Goal: Information Seeking & Learning: Learn about a topic

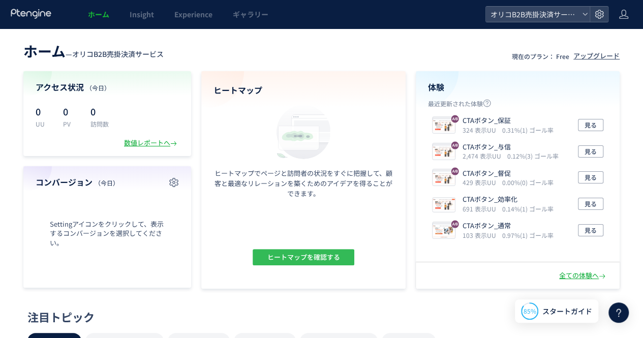
click at [313, 261] on span "ヒートマップを確認する" at bounding box center [303, 257] width 73 height 16
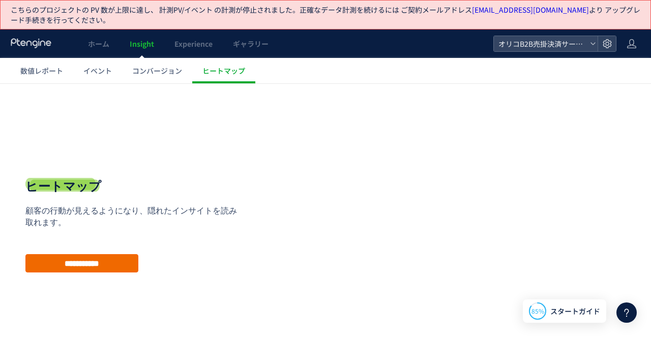
click at [94, 271] on input "**********" at bounding box center [81, 263] width 113 height 18
click at [95, 265] on body ".cls-1 { fill-rule: evenodd; } .cls-1 { fill: #ececec; } .cls-2 { fill: #929292…" at bounding box center [325, 233] width 651 height 300
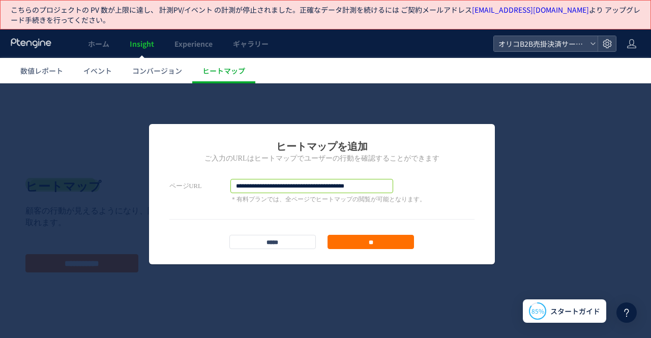
click at [379, 182] on input "**********" at bounding box center [311, 186] width 163 height 14
paste input "**********"
type input "**********"
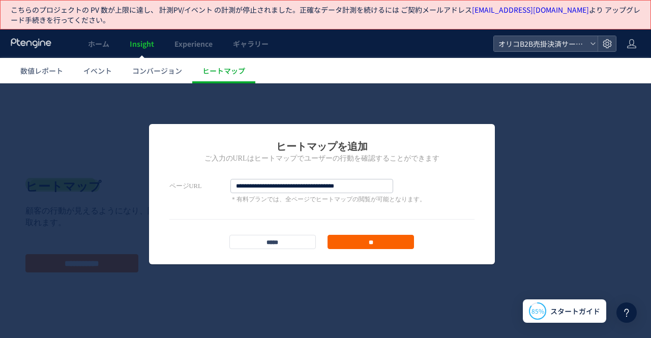
click at [365, 237] on input "**" at bounding box center [370, 242] width 86 height 14
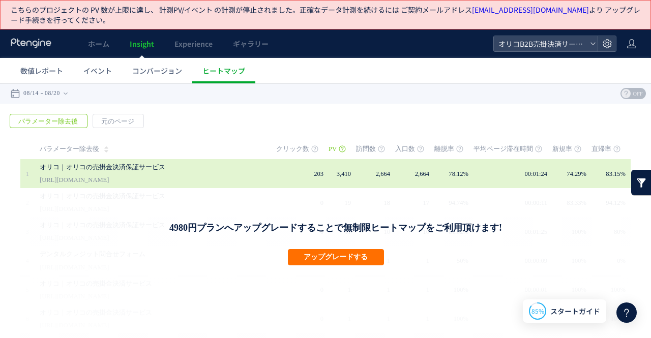
click at [356, 174] on td "2,664" at bounding box center [375, 173] width 39 height 29
click at [150, 165] on link "オリコ｜オリコの売掛金決済保証サービス" at bounding box center [146, 167] width 213 height 12
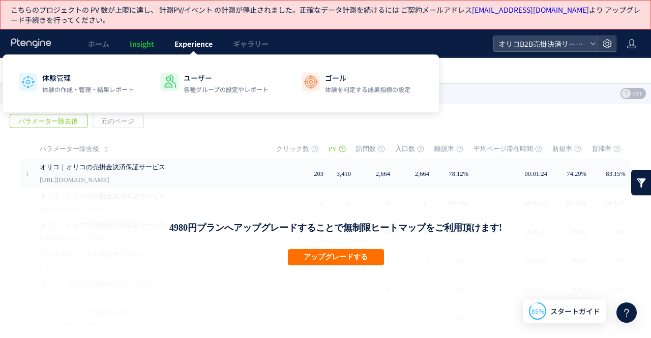
click at [194, 44] on span "Experience" at bounding box center [193, 44] width 38 height 10
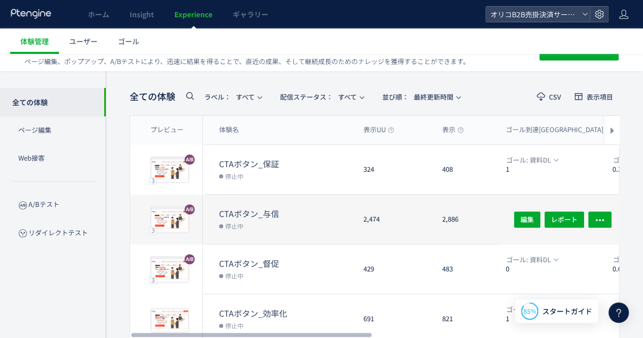
scroll to position [102, 0]
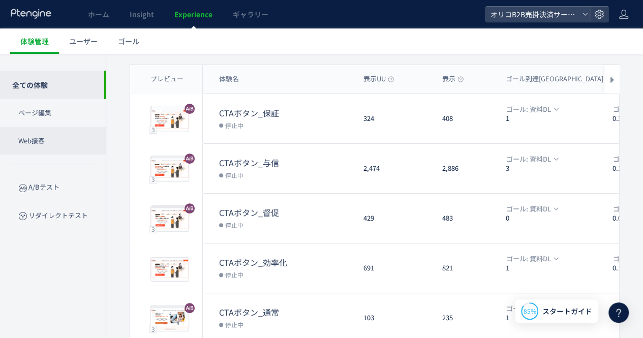
click at [27, 146] on p "Web接客" at bounding box center [53, 141] width 106 height 28
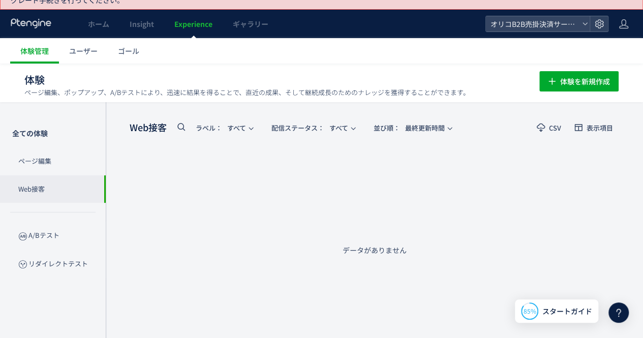
scroll to position [29, 0]
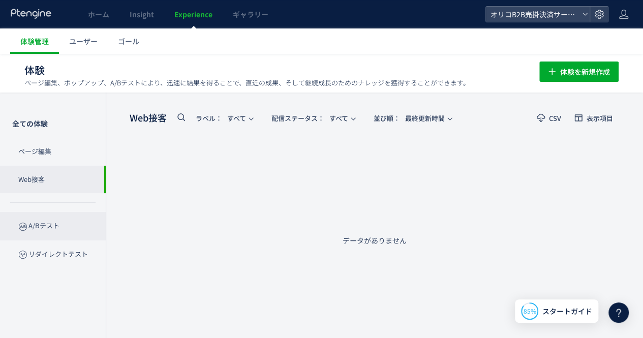
click at [41, 226] on p "A/Bテスト" at bounding box center [53, 226] width 106 height 28
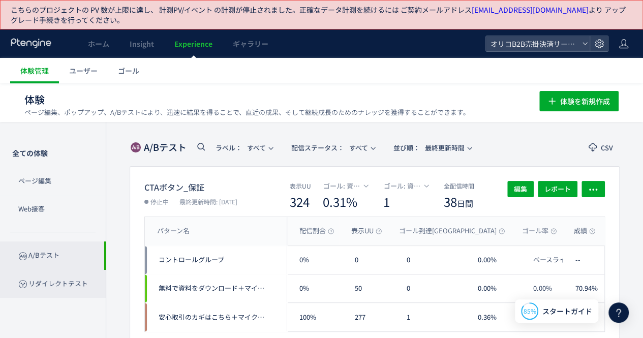
click at [60, 280] on p "リダイレクトテスト" at bounding box center [53, 284] width 106 height 28
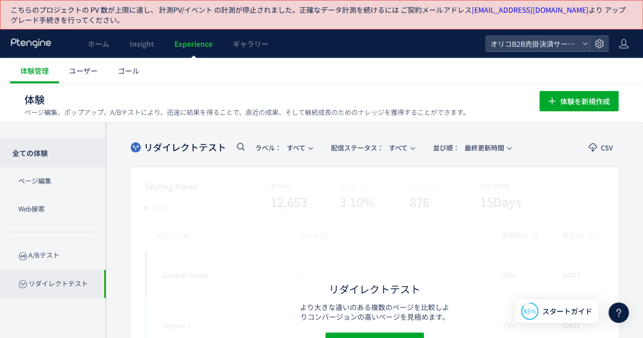
click at [42, 146] on p "全ての体験" at bounding box center [53, 153] width 106 height 28
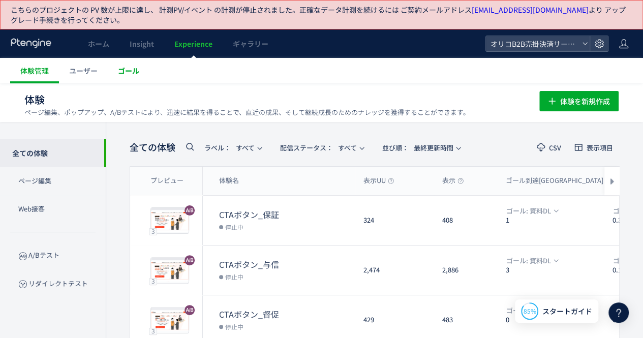
click at [114, 71] on link "ゴール" at bounding box center [129, 70] width 42 height 25
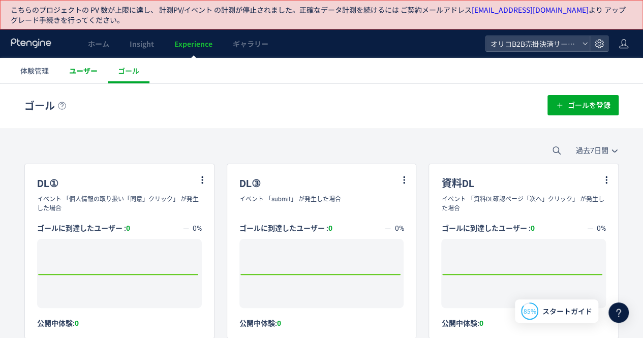
click at [84, 72] on span "ユーザー" at bounding box center [83, 71] width 28 height 10
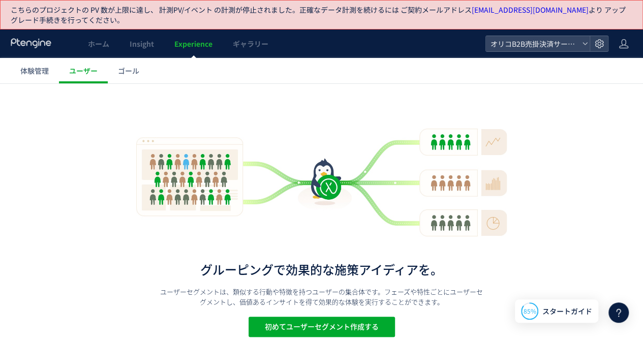
scroll to position [1, 0]
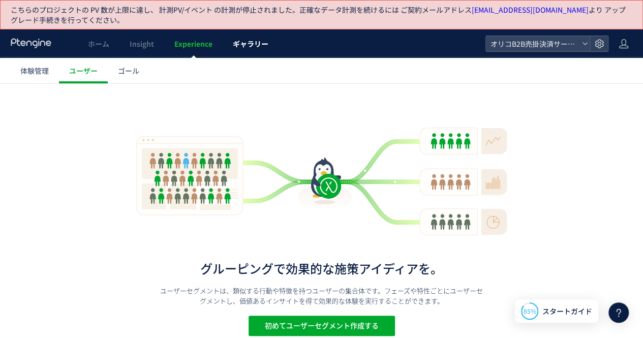
click at [253, 43] on span "ギャラリー" at bounding box center [251, 44] width 36 height 10
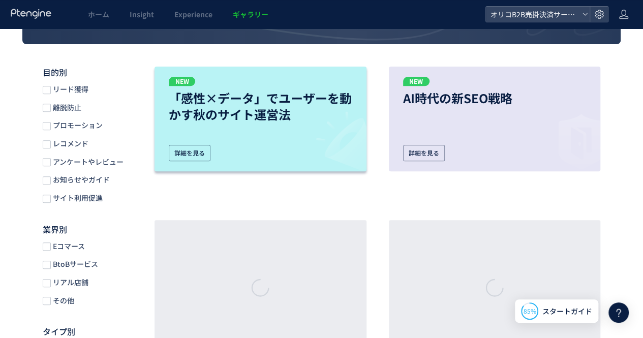
scroll to position [254, 0]
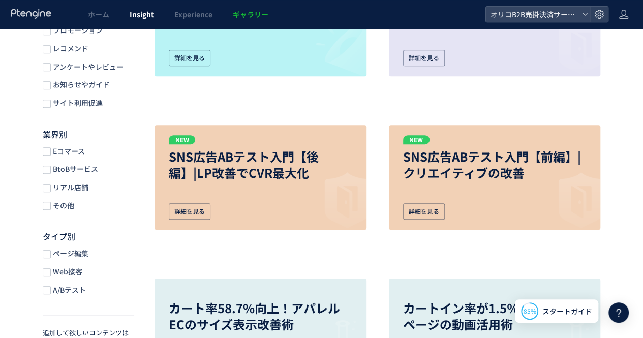
click at [142, 17] on span "Insight" at bounding box center [142, 14] width 24 height 10
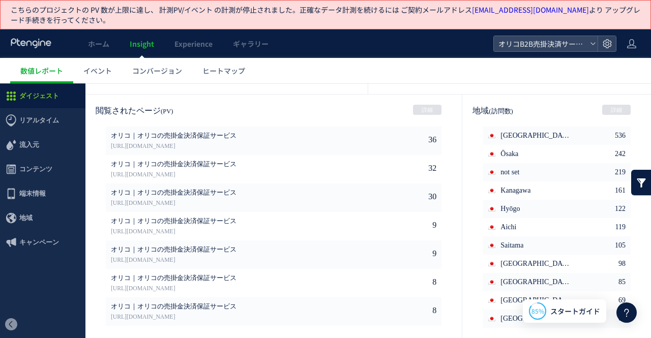
scroll to position [595, 0]
click at [173, 145] on link "[URL][DOMAIN_NAME]" at bounding box center [228, 145] width 234 height 9
click at [25, 127] on span "リアルタイム" at bounding box center [39, 120] width 40 height 24
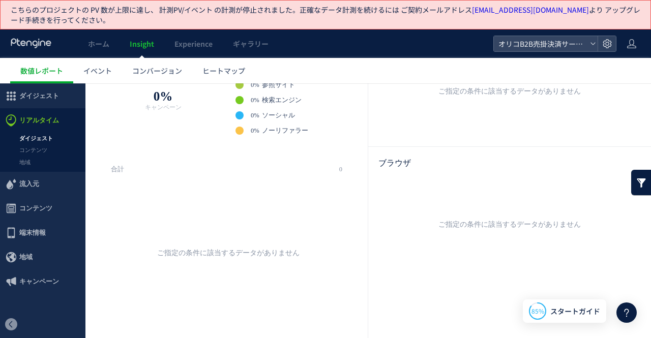
scroll to position [197, 0]
click at [30, 186] on span "流入元" at bounding box center [29, 184] width 20 height 24
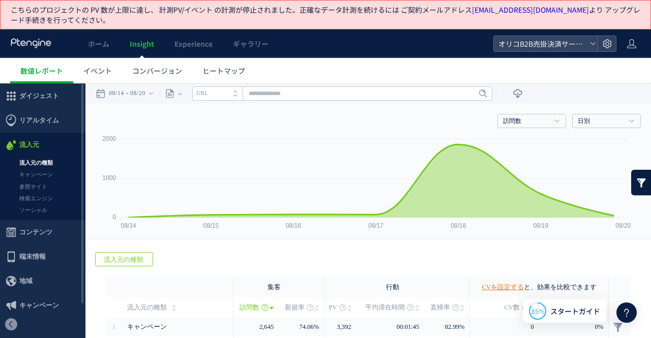
click at [35, 230] on span "コンテンツ" at bounding box center [35, 232] width 33 height 24
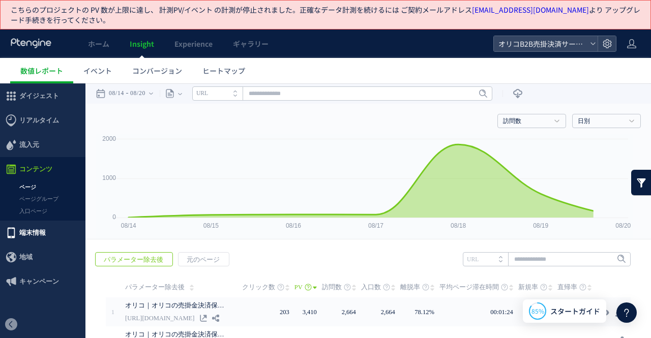
click at [33, 238] on span "端末情報" at bounding box center [32, 233] width 26 height 24
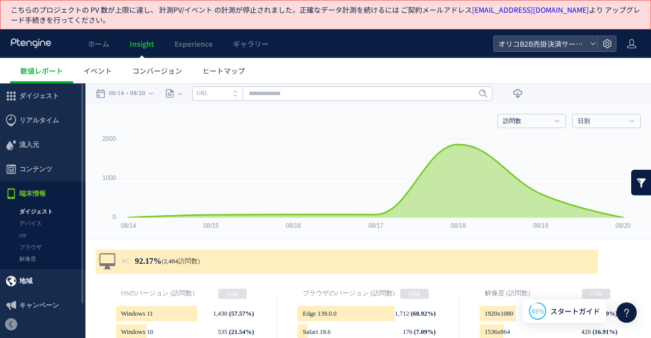
click at [33, 276] on span "地域" at bounding box center [42, 281] width 85 height 24
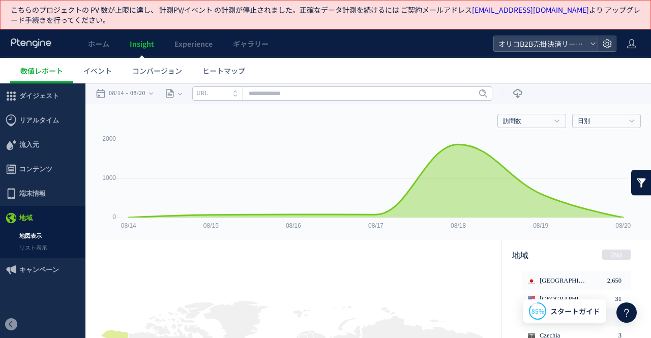
click at [30, 271] on span "キャンペーン" at bounding box center [39, 270] width 40 height 24
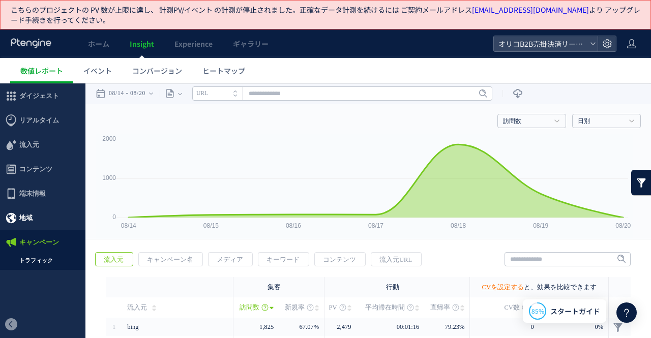
click at [39, 217] on span "地域" at bounding box center [42, 218] width 85 height 24
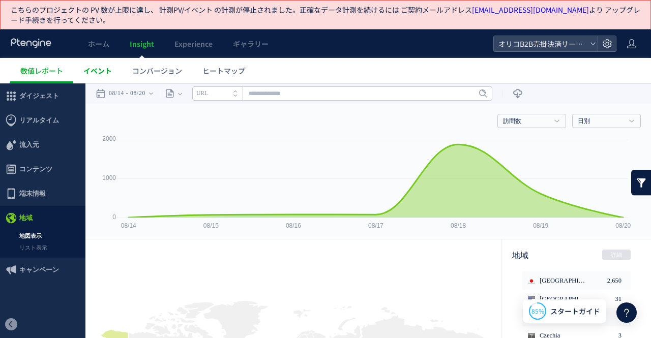
click at [107, 68] on span "イベント" at bounding box center [97, 71] width 28 height 10
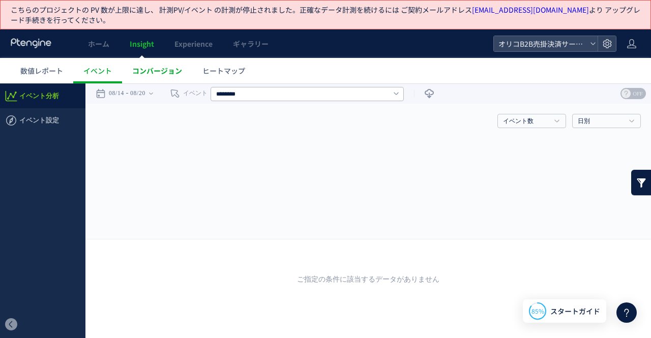
click at [168, 70] on span "コンバージョン" at bounding box center [157, 71] width 50 height 10
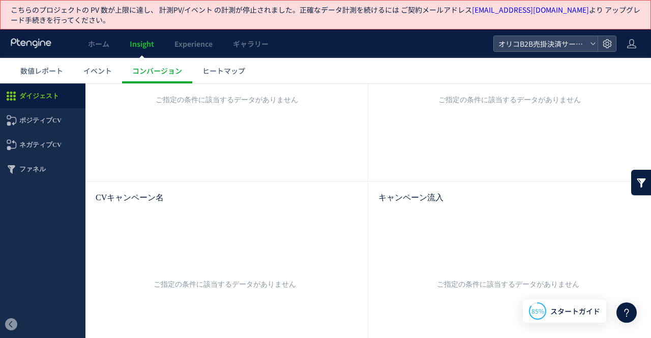
scroll to position [516, 0]
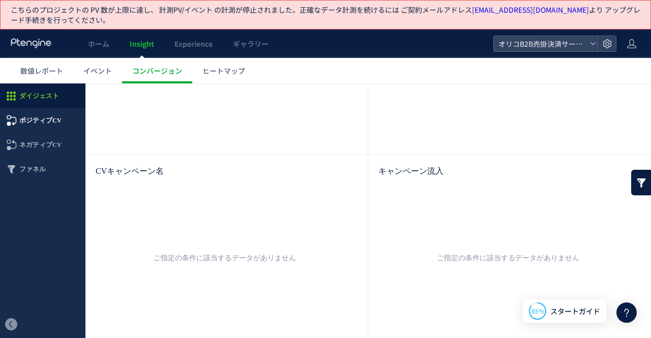
click at [42, 116] on span "ポジティブCV" at bounding box center [40, 120] width 42 height 24
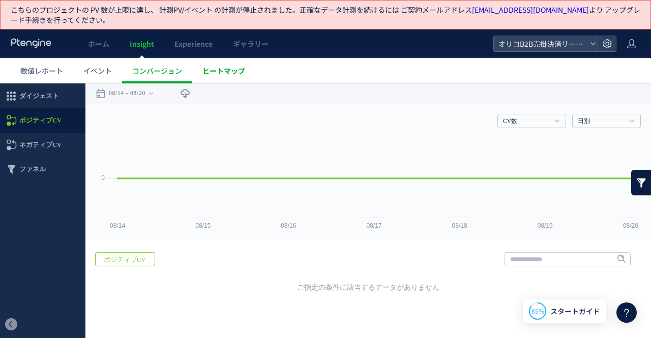
click at [218, 67] on span "ヒートマップ" at bounding box center [223, 71] width 43 height 10
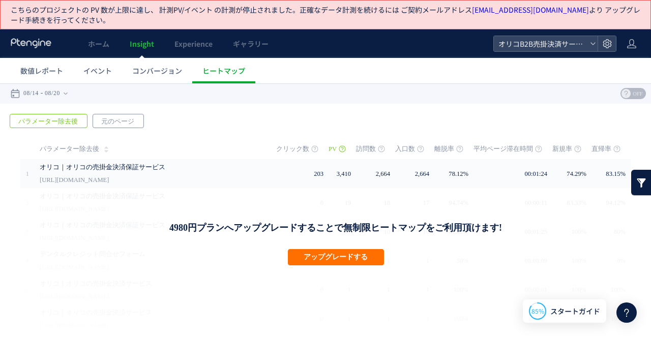
click at [118, 119] on span "元のページ" at bounding box center [117, 121] width 49 height 14
click at [50, 118] on span "パラメーター除去後" at bounding box center [48, 121] width 76 height 14
click at [114, 118] on span "元のページ" at bounding box center [117, 121] width 49 height 14
click at [62, 120] on span "パラメーター除去後" at bounding box center [48, 121] width 76 height 14
click at [630, 92] on span "OFF" at bounding box center [637, 93] width 15 height 11
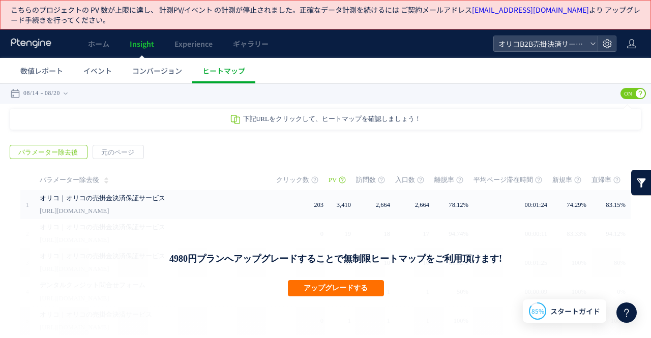
click at [622, 92] on span "ON" at bounding box center [627, 93] width 15 height 11
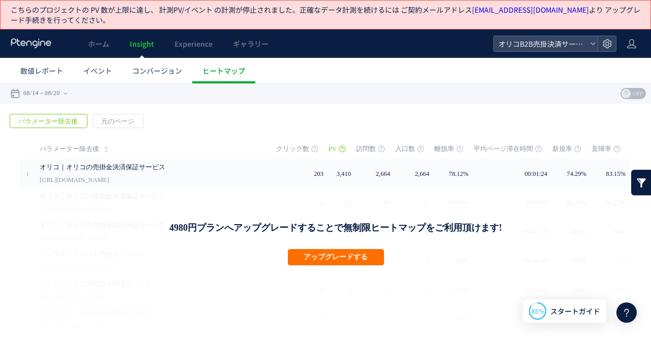
click at [630, 92] on span "OFF" at bounding box center [637, 93] width 15 height 11
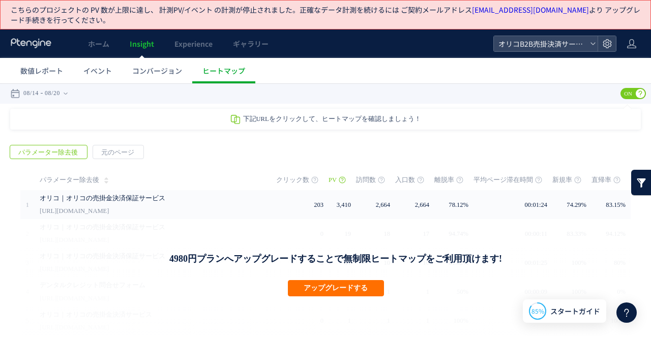
click at [622, 92] on span "ON" at bounding box center [627, 93] width 15 height 11
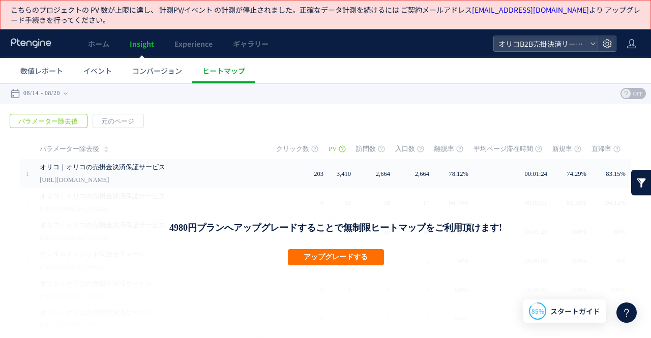
click at [630, 92] on span "OFF" at bounding box center [637, 93] width 15 height 11
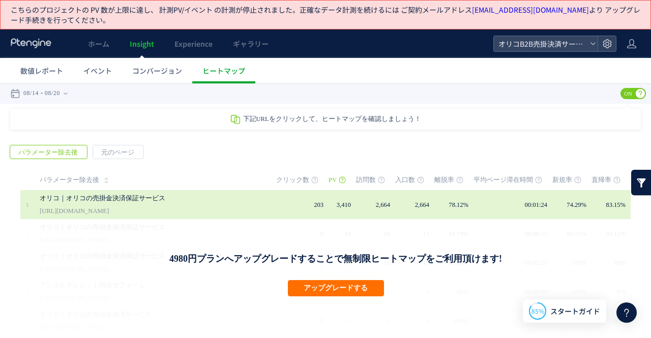
click at [282, 214] on td "203" at bounding box center [302, 204] width 52 height 29
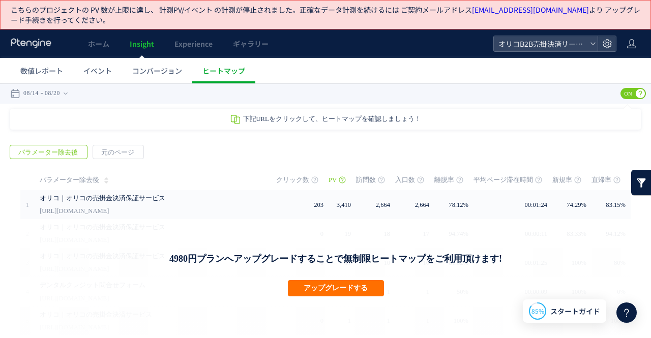
click at [637, 181] on link at bounding box center [641, 182] width 20 height 25
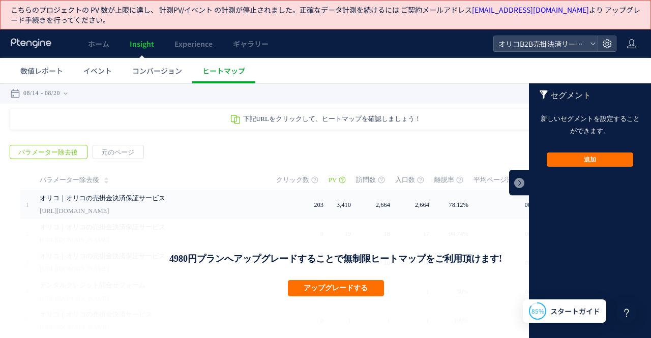
click at [417, 107] on div "戻る デフォルト設定では本日のデータを表示しています。 カレンダーでご覧になりたい期間を指定することができます。 08/14 08/20 今日 昨日 先週 先…" at bounding box center [325, 261] width 651 height 357
click at [420, 93] on div "戻る デフォルト設定では本日のデータを表示しています。 カレンダーでご覧になりたい期間を指定することができます。 08/14 08/20 今日 昨日 先週 先…" at bounding box center [325, 93] width 651 height 20
click at [487, 71] on ul "数値レポート イベント コンバージョン ヒートマップ" at bounding box center [330, 70] width 640 height 25
click at [353, 84] on div "戻る デフォルト設定では本日のデータを表示しています。 カレンダーでご覧になりたい期間を指定することができます。 08/14 08/20 今日 昨日 先週 先…" at bounding box center [325, 93] width 651 height 20
click at [50, 91] on time "08/20" at bounding box center [52, 93] width 15 height 20
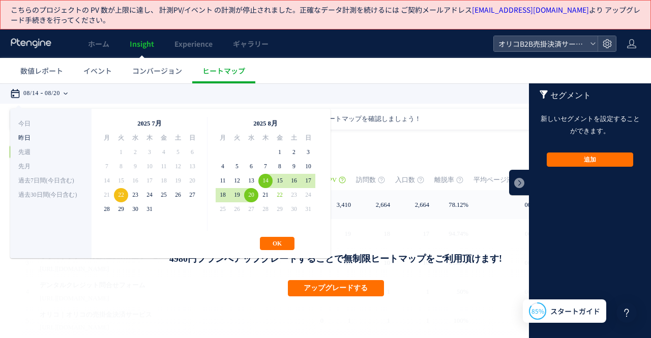
click at [41, 139] on li "昨日" at bounding box center [50, 138] width 65 height 14
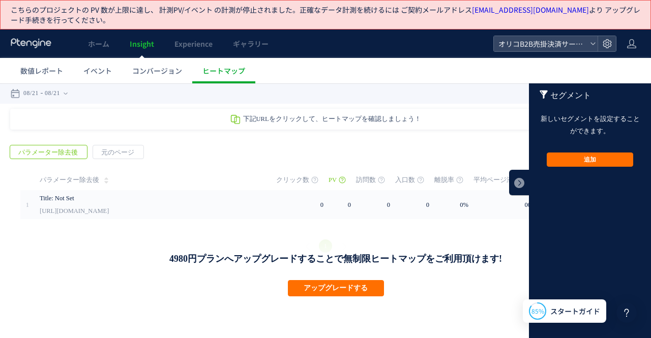
click at [496, 101] on div "**********" at bounding box center [325, 93] width 651 height 20
click at [518, 186] on link at bounding box center [519, 182] width 20 height 25
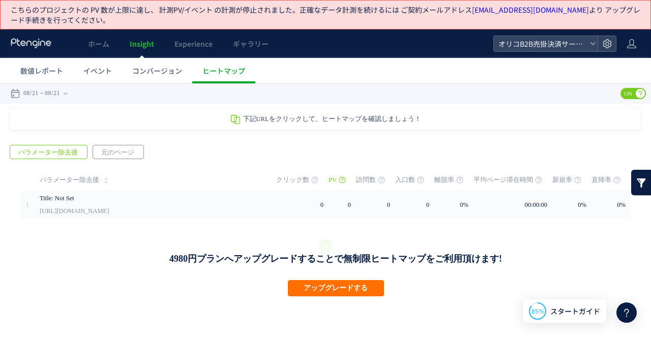
click at [109, 154] on span "元のページ" at bounding box center [117, 152] width 49 height 14
click at [68, 152] on span "パラメーター除去後" at bounding box center [48, 152] width 76 height 14
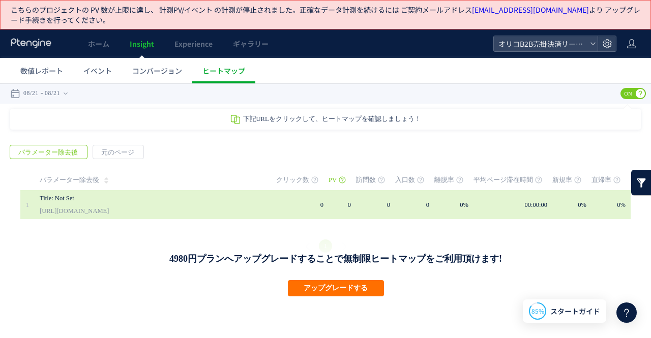
click at [109, 210] on link "[URL][DOMAIN_NAME]" at bounding box center [74, 211] width 69 height 12
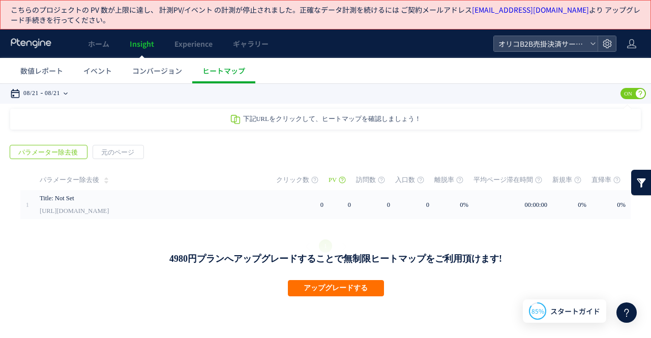
click at [60, 92] on time "08/21" at bounding box center [52, 93] width 15 height 20
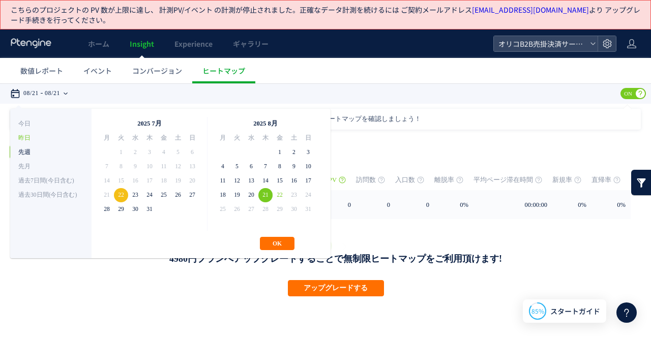
click at [51, 152] on li "先週" at bounding box center [50, 152] width 65 height 14
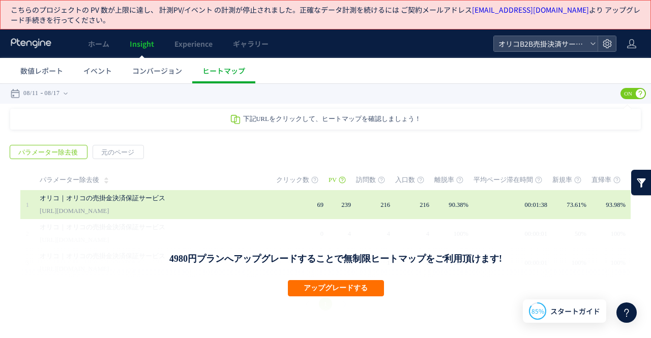
click at [117, 197] on link "オリコ｜オリコの売掛金決済保証サービス" at bounding box center [146, 198] width 213 height 12
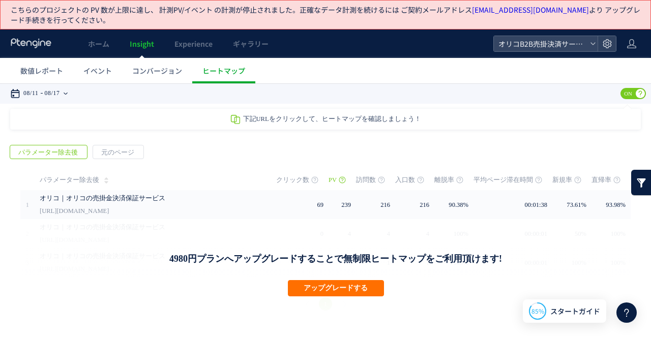
click at [45, 93] on div "08/11 08/17" at bounding box center [42, 93] width 64 height 20
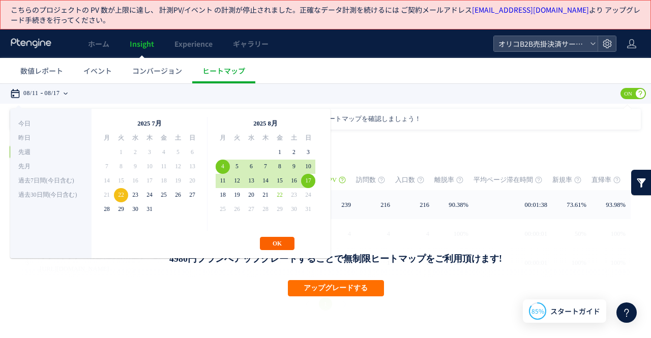
click at [274, 242] on button "OK" at bounding box center [277, 243] width 35 height 13
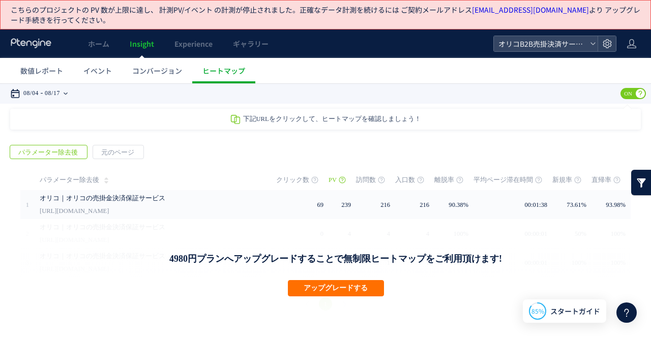
click at [54, 93] on time "08/17" at bounding box center [52, 93] width 15 height 20
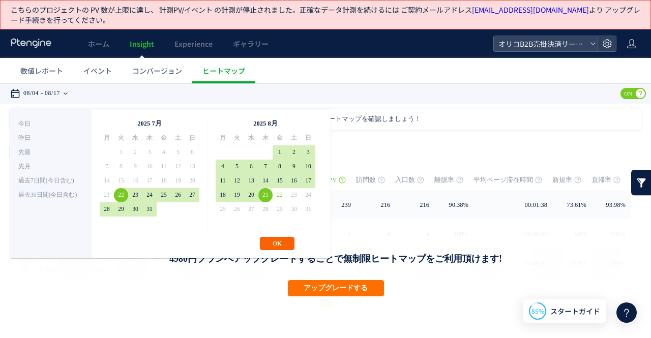
click at [271, 241] on button "OK" at bounding box center [277, 243] width 35 height 13
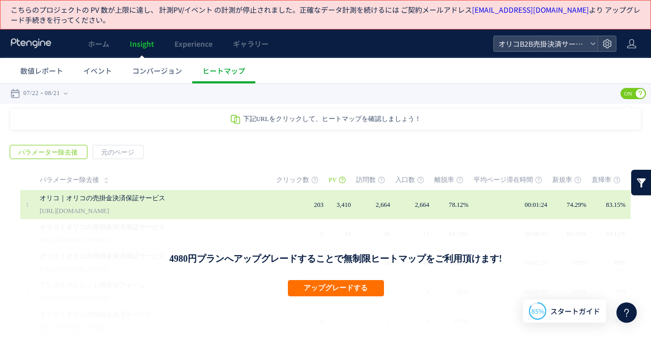
click at [102, 205] on link "[URL][DOMAIN_NAME]" at bounding box center [74, 211] width 69 height 12
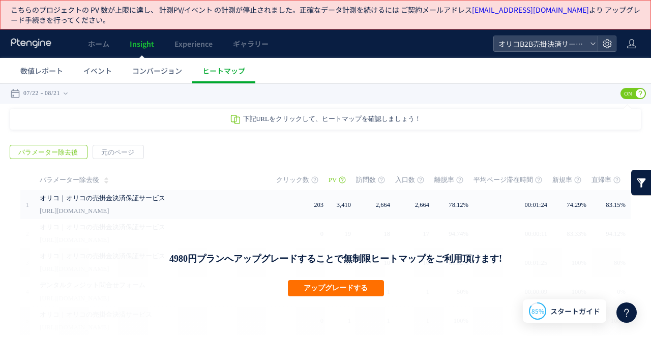
click at [620, 91] on span "ON" at bounding box center [627, 93] width 15 height 11
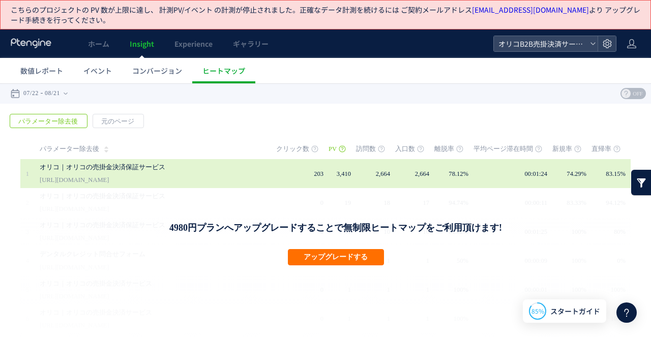
click at [109, 175] on link "[URL][DOMAIN_NAME]" at bounding box center [74, 180] width 69 height 12
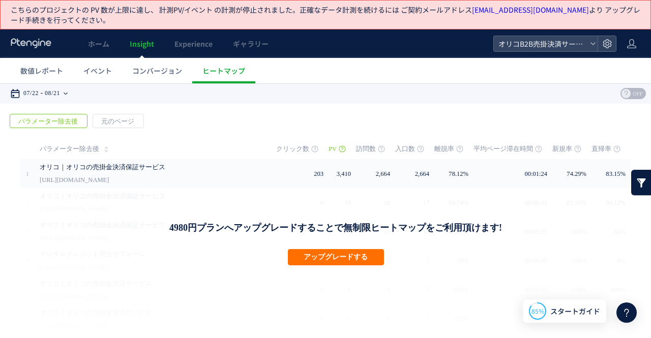
click at [55, 91] on time "08/21" at bounding box center [52, 93] width 15 height 20
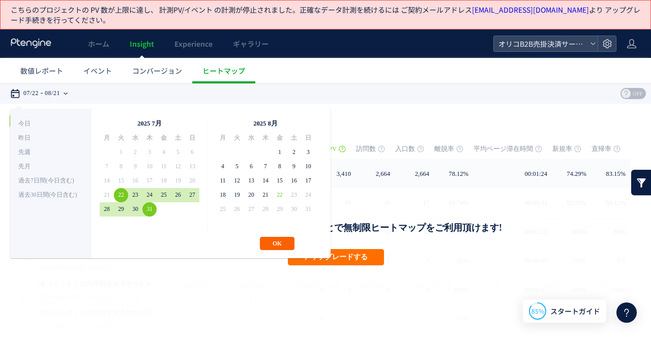
click at [268, 239] on button "OK" at bounding box center [277, 243] width 35 height 13
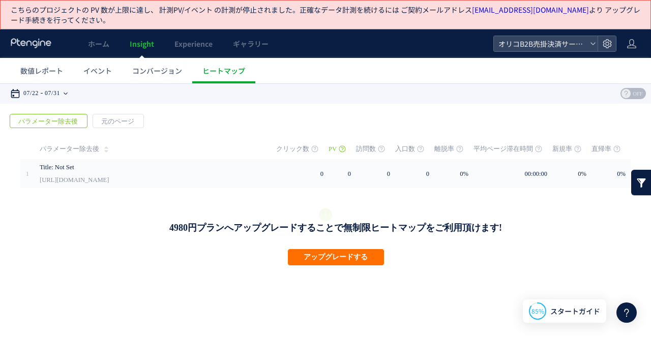
click at [56, 97] on time "07/31" at bounding box center [52, 93] width 15 height 20
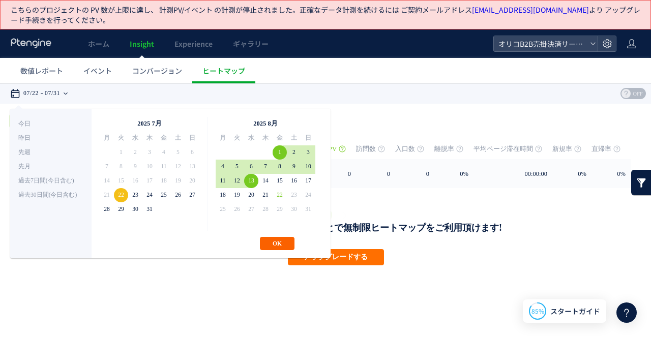
click at [281, 240] on button "OK" at bounding box center [277, 243] width 35 height 13
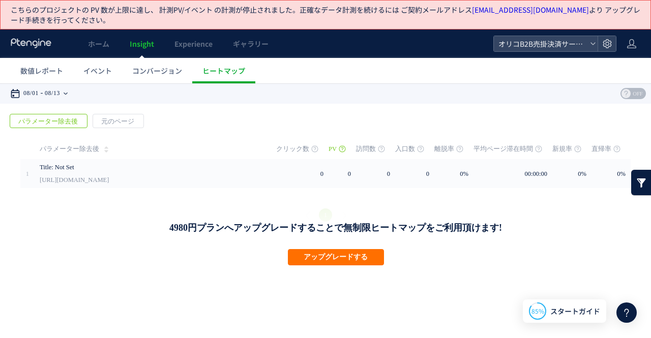
click at [54, 91] on time "08/13" at bounding box center [52, 93] width 15 height 20
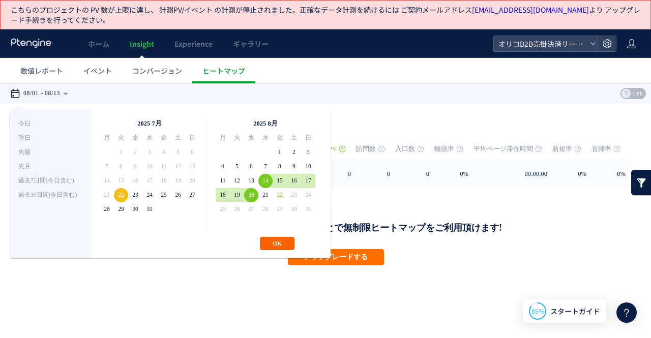
click at [274, 237] on button "OK" at bounding box center [277, 243] width 35 height 13
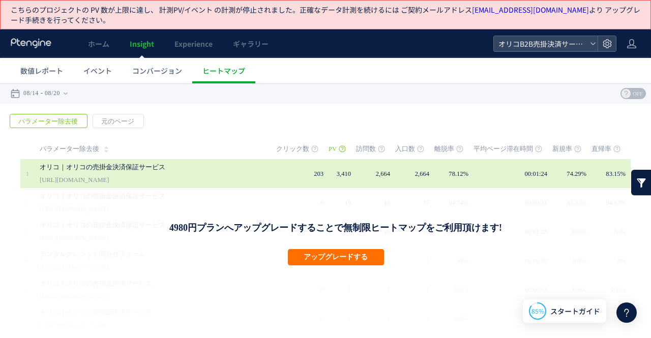
click at [276, 166] on td "203" at bounding box center [302, 173] width 52 height 29
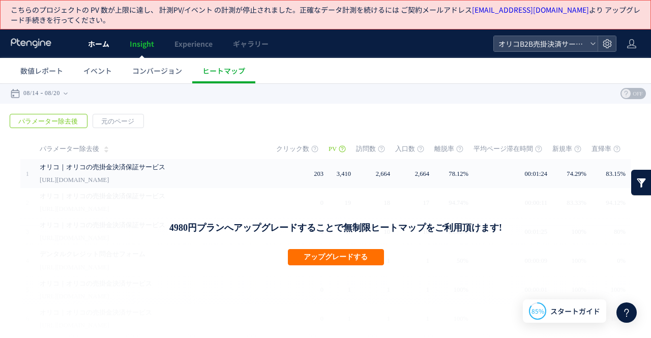
click at [85, 39] on link "ホーム" at bounding box center [99, 43] width 42 height 28
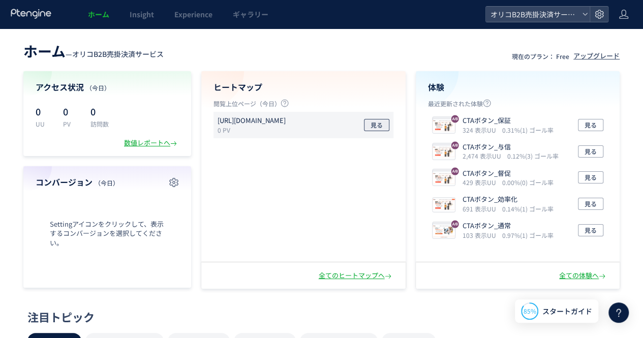
click at [368, 124] on button "見る" at bounding box center [376, 125] width 25 height 12
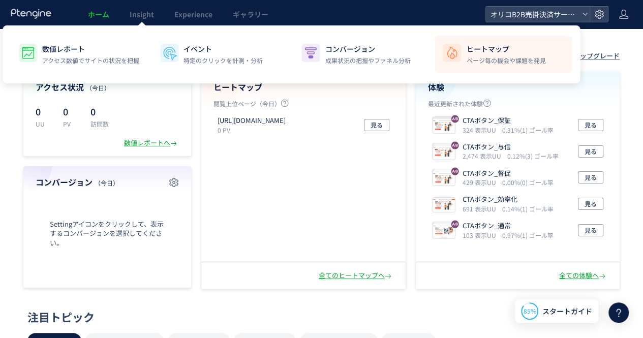
click at [498, 50] on p "ヒートマップ" at bounding box center [505, 49] width 79 height 10
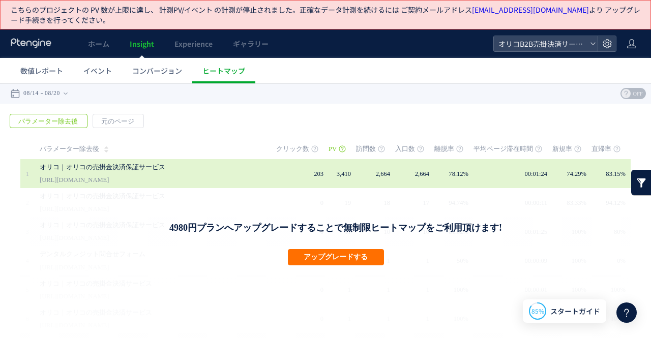
click at [109, 174] on link "[URL][DOMAIN_NAME]" at bounding box center [74, 180] width 69 height 12
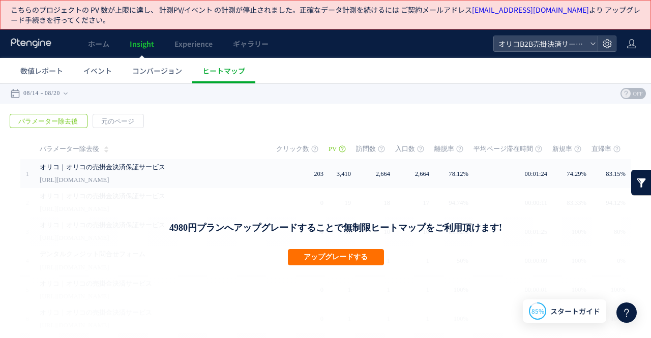
click at [636, 186] on link at bounding box center [641, 182] width 20 height 25
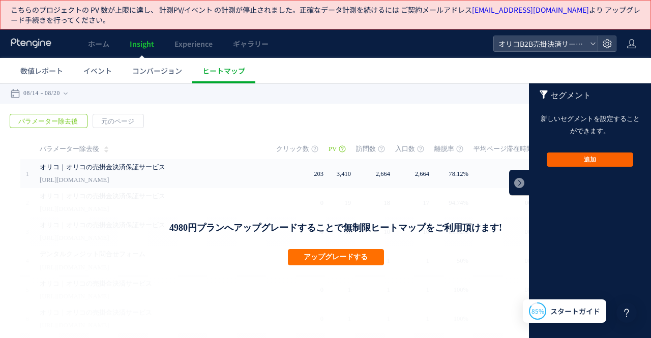
click at [566, 158] on button "追加" at bounding box center [589, 159] width 86 height 14
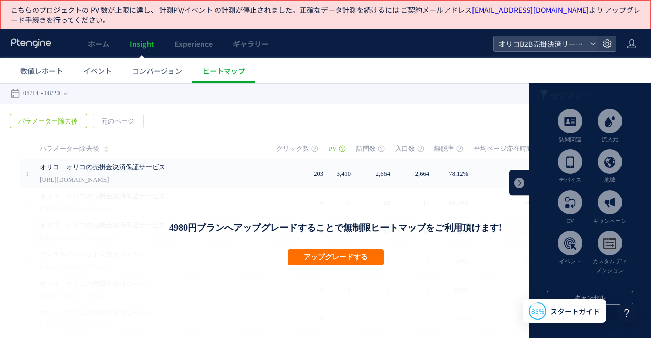
click at [485, 248] on div "4980円プランへアップグレードすることで無制限ヒートマップをご利用頂けます! アップグレードする" at bounding box center [335, 300] width 630 height 224
click at [571, 162] on span at bounding box center [570, 161] width 24 height 24
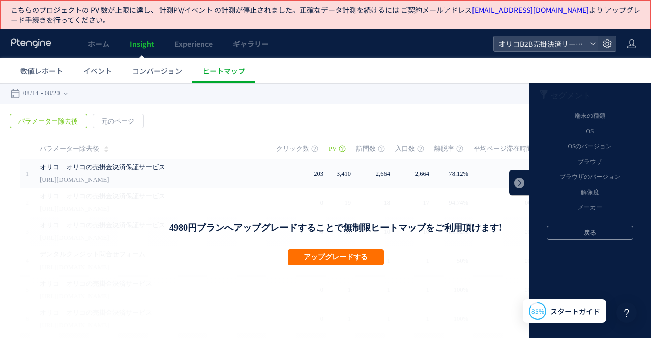
click at [571, 162] on li "ブラウザ" at bounding box center [589, 162] width 107 height 15
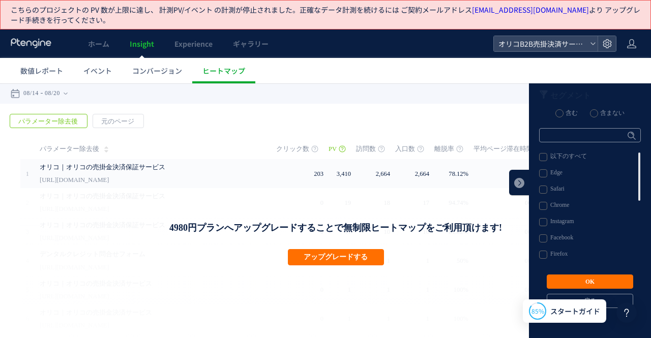
click at [539, 177] on label "Edge" at bounding box center [589, 173] width 101 height 8
click at [540, 192] on label "Safari" at bounding box center [589, 190] width 101 height 8
click at [539, 204] on label "Chrome" at bounding box center [589, 206] width 101 height 8
click at [552, 273] on footer "OK 戻る キャンセル" at bounding box center [590, 291] width 102 height 64
click at [552, 278] on button "OK" at bounding box center [589, 281] width 86 height 14
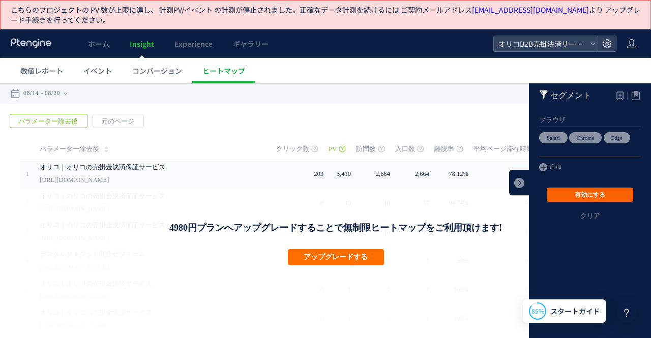
click at [554, 192] on button "有効にする" at bounding box center [589, 195] width 86 height 14
click at [554, 192] on button "無効にする" at bounding box center [589, 195] width 86 height 14
click at [580, 213] on link "クリア" at bounding box center [590, 224] width 122 height 24
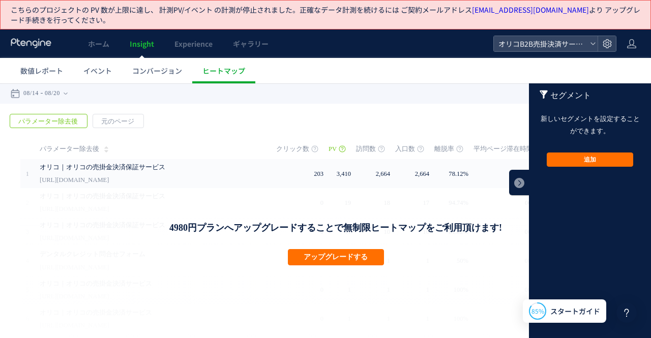
click at [347, 100] on div "**********" at bounding box center [325, 93] width 651 height 20
click at [513, 177] on link at bounding box center [519, 182] width 20 height 25
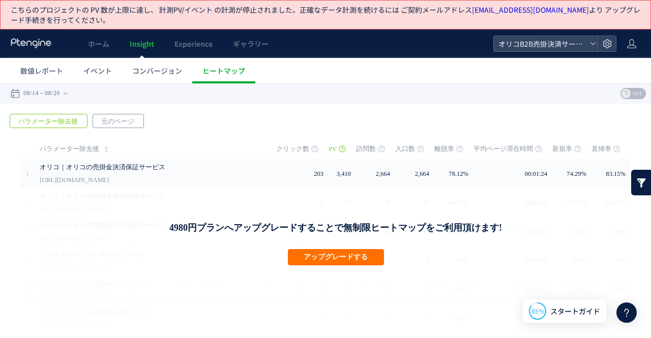
click at [97, 121] on span "元のページ" at bounding box center [117, 121] width 49 height 14
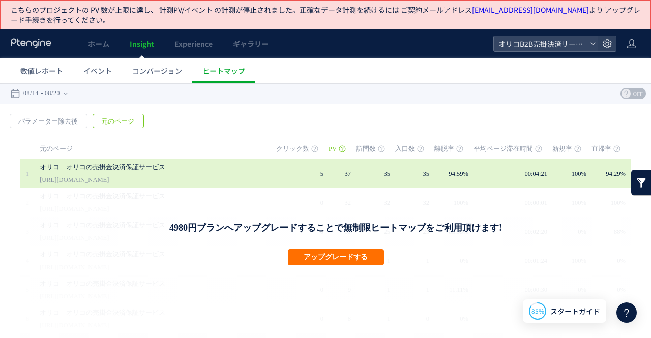
click at [104, 167] on link "オリコ｜オリコの売掛金決済保証サービス" at bounding box center [146, 167] width 213 height 12
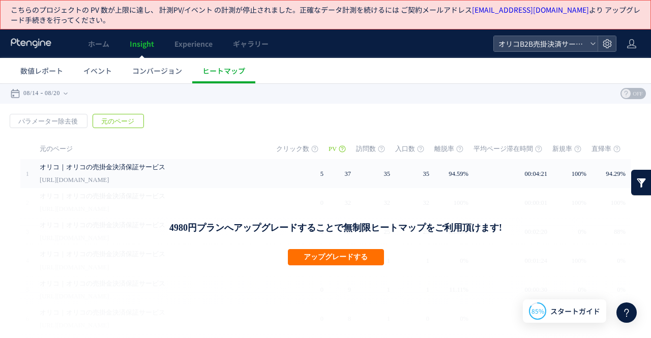
drag, startPoint x: 0, startPoint y: 0, endPoint x: 39, endPoint y: 41, distance: 56.1
click at [39, 41] on use at bounding box center [31, 43] width 40 height 10
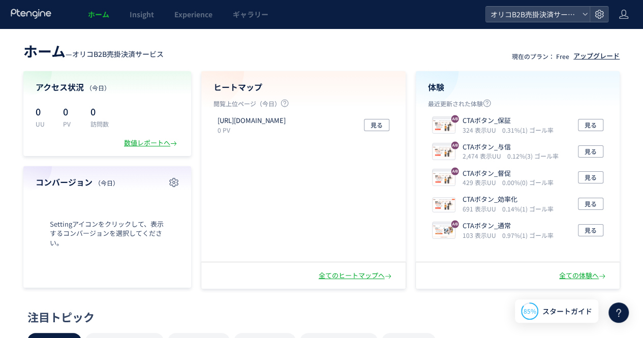
click at [601, 56] on div "アップグレード" at bounding box center [596, 56] width 46 height 10
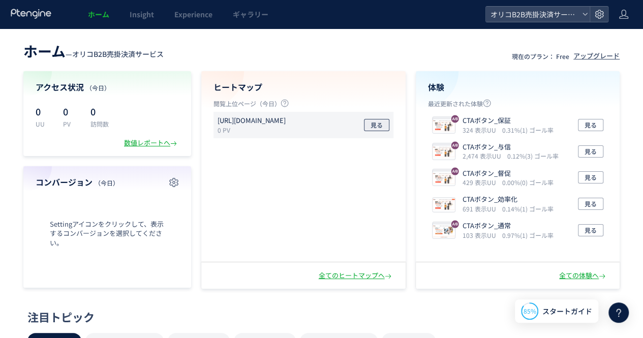
click at [383, 124] on button "見る" at bounding box center [376, 125] width 25 height 12
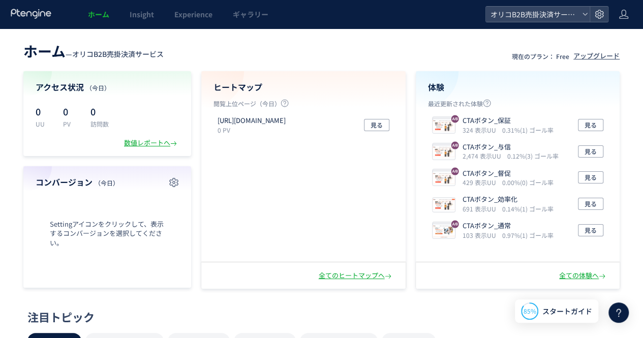
click at [45, 12] on icon at bounding box center [31, 14] width 42 height 10
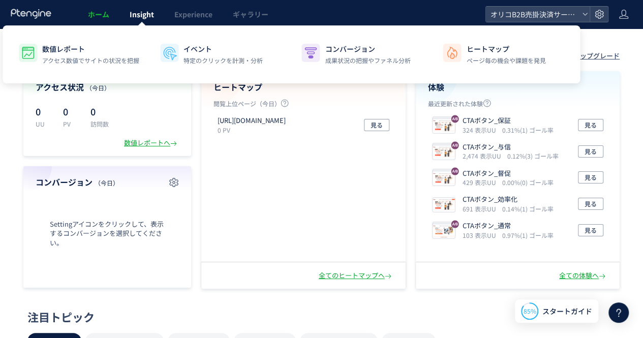
click at [138, 14] on span "Insight" at bounding box center [142, 14] width 24 height 10
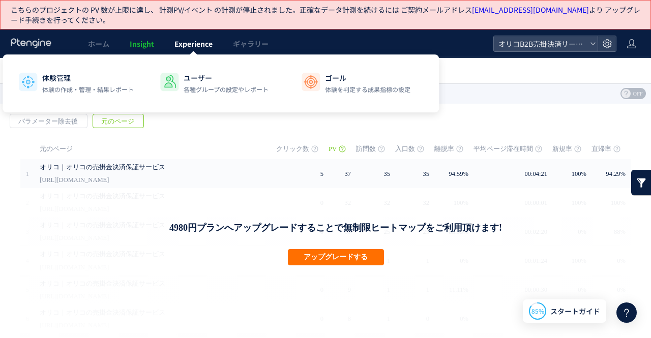
click at [187, 49] on link "Experience" at bounding box center [193, 43] width 58 height 28
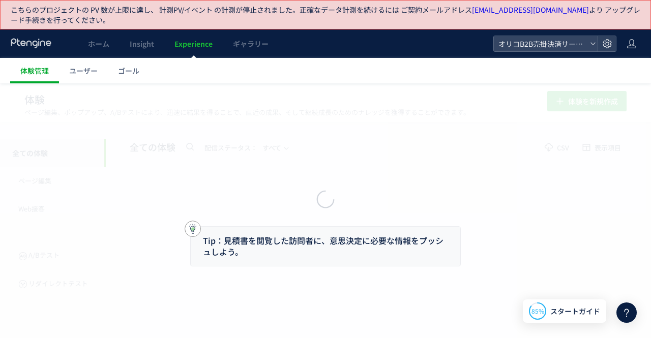
click at [143, 48] on div at bounding box center [325, 169] width 651 height 338
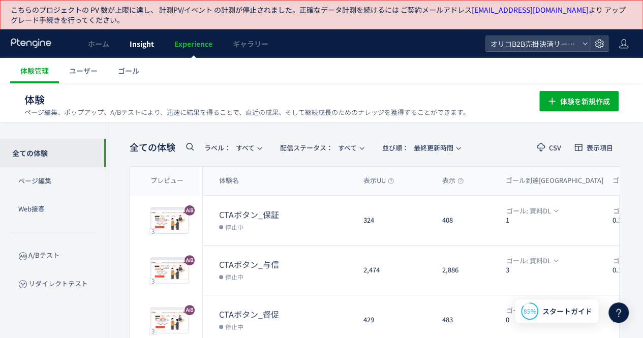
click at [137, 43] on span "Insight" at bounding box center [142, 44] width 24 height 10
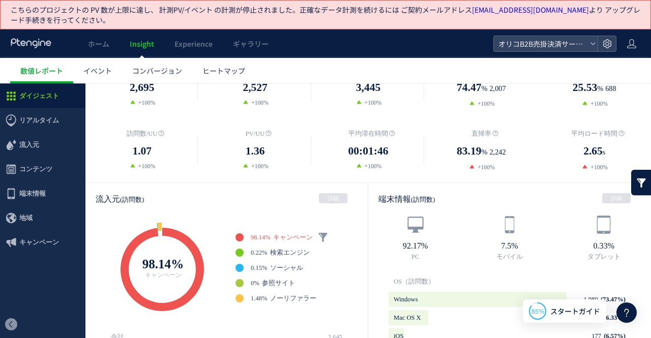
scroll to position [102, 0]
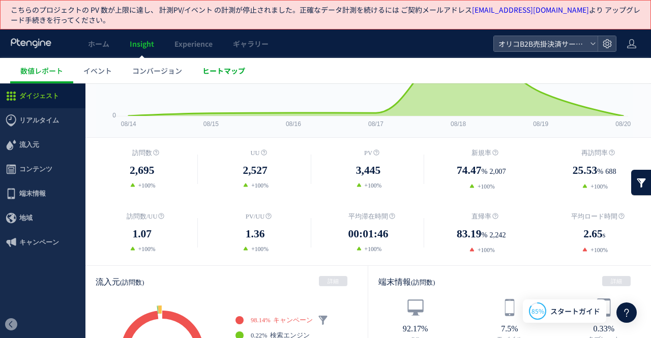
click at [215, 72] on span "ヒートマップ" at bounding box center [223, 71] width 43 height 10
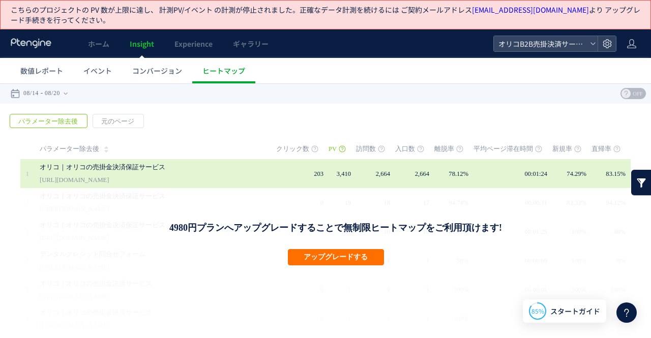
click at [94, 167] on link "オリコ｜オリコの売掛金決済保証サービス" at bounding box center [146, 167] width 213 height 12
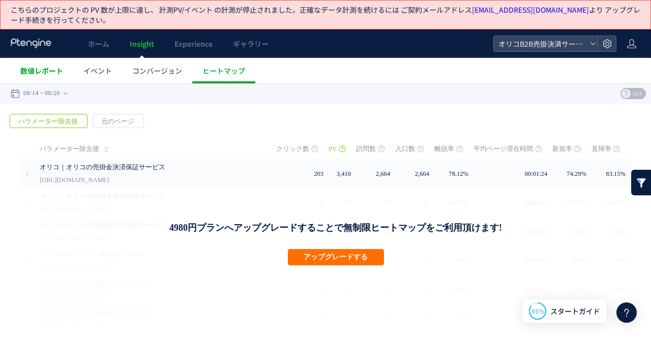
click at [35, 73] on span "数値レポート" at bounding box center [41, 71] width 43 height 10
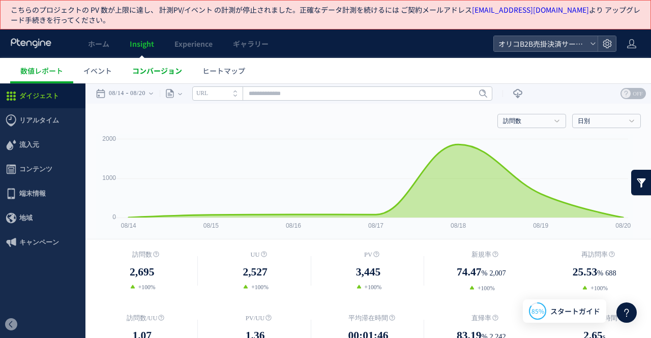
click at [155, 67] on span "コンバージョン" at bounding box center [157, 71] width 50 height 10
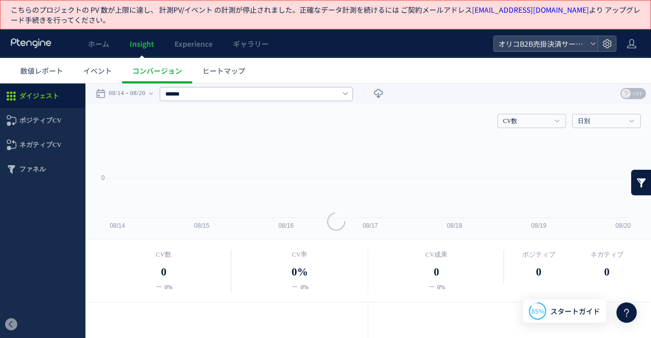
click at [208, 68] on div at bounding box center [325, 169] width 651 height 338
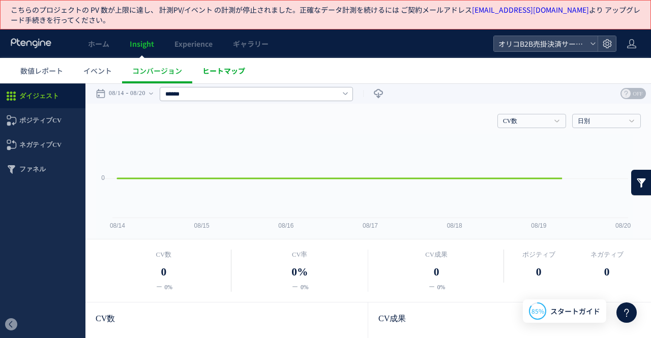
click at [214, 69] on span "ヒートマップ" at bounding box center [223, 71] width 43 height 10
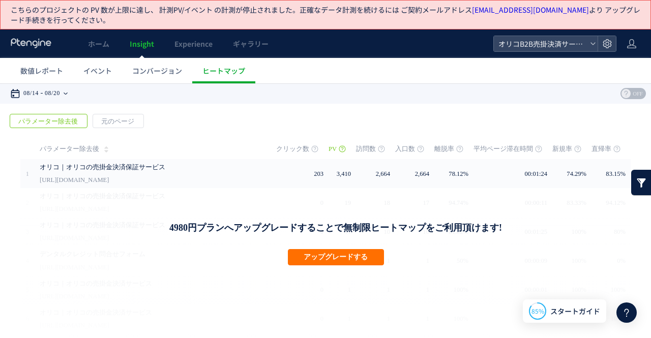
click at [60, 93] on time "08/20" at bounding box center [52, 93] width 15 height 20
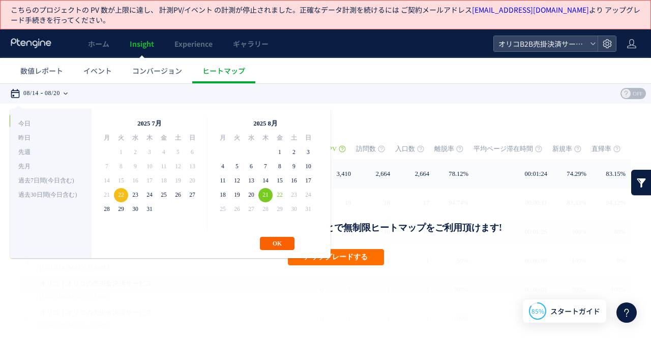
click at [279, 241] on button "OK" at bounding box center [277, 243] width 35 height 13
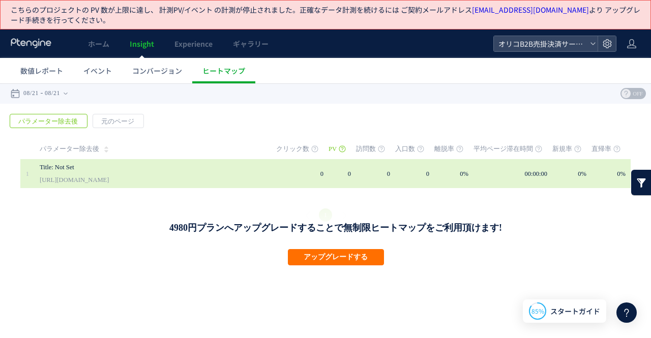
click at [135, 172] on link "Title: Not Set" at bounding box center [146, 167] width 213 height 12
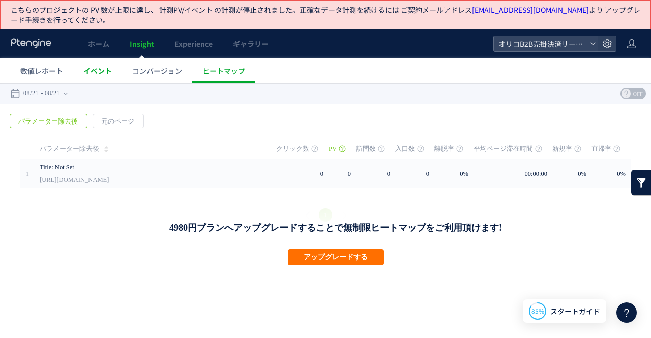
click at [103, 67] on span "イベント" at bounding box center [97, 71] width 28 height 10
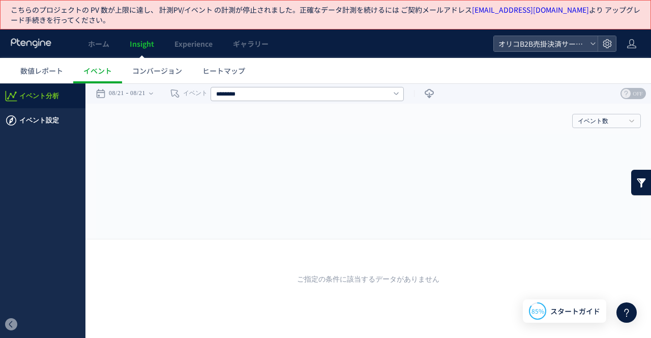
click at [55, 122] on span "イベント設定" at bounding box center [39, 120] width 40 height 24
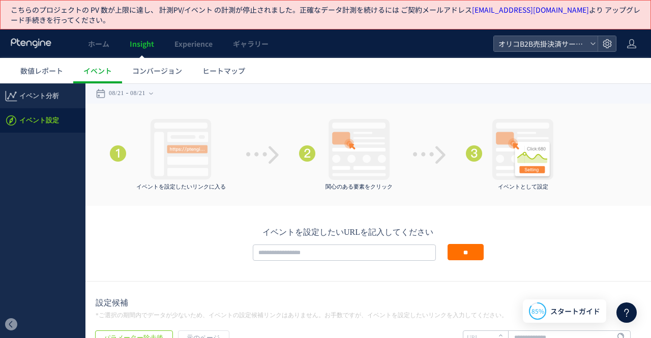
click at [55, 109] on span "イベント設定" at bounding box center [39, 120] width 40 height 24
click at [55, 104] on span "イベント分析" at bounding box center [39, 96] width 40 height 24
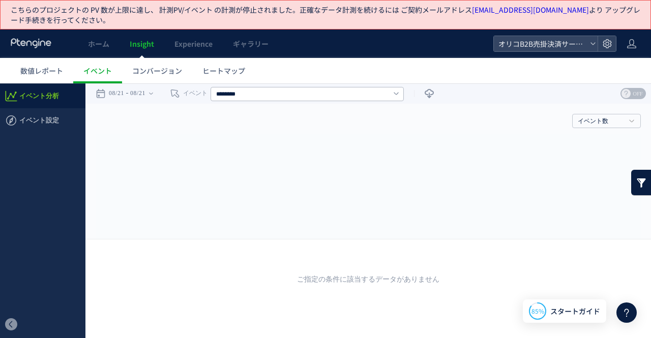
click at [51, 79] on link "数値レポート" at bounding box center [41, 70] width 63 height 25
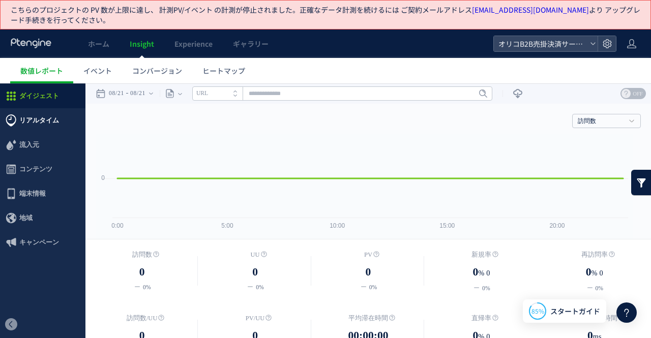
click at [49, 117] on span "リアルタイム" at bounding box center [39, 120] width 40 height 24
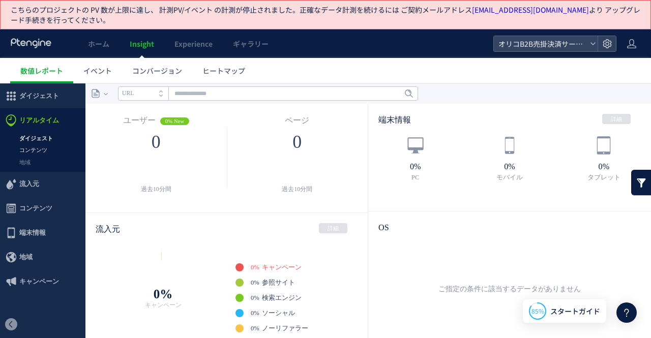
click at [35, 149] on link "コンテンツ" at bounding box center [42, 150] width 85 height 12
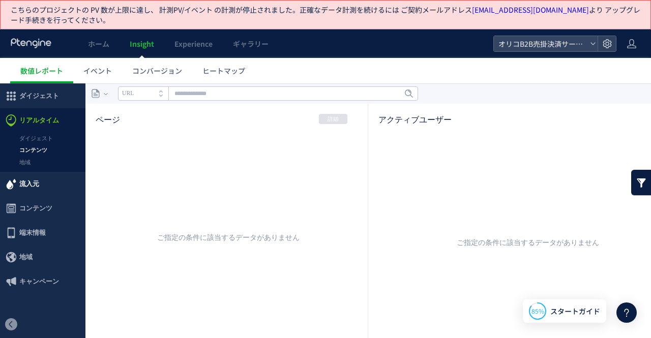
click at [31, 187] on span "流入元" at bounding box center [29, 184] width 20 height 24
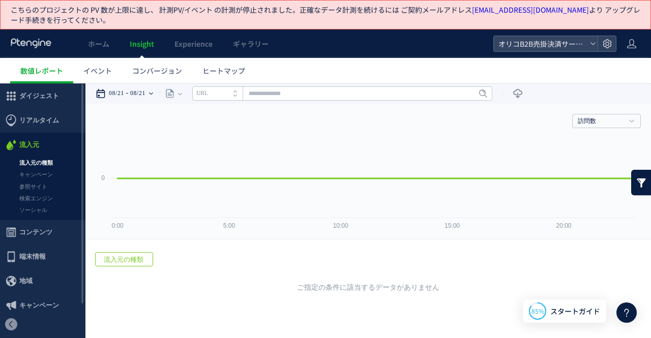
click at [124, 90] on time "08/21" at bounding box center [116, 93] width 15 height 20
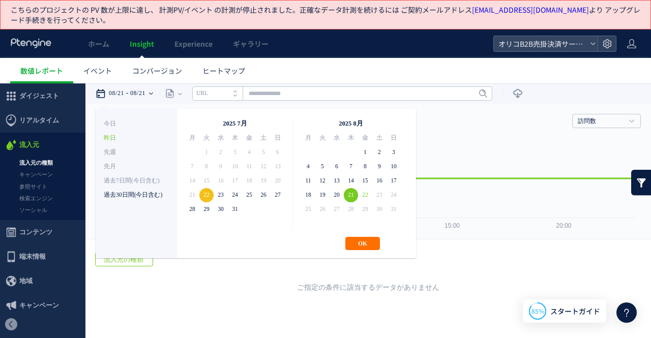
click at [120, 193] on li "過去30日間(今日含む)" at bounding box center [136, 195] width 65 height 14
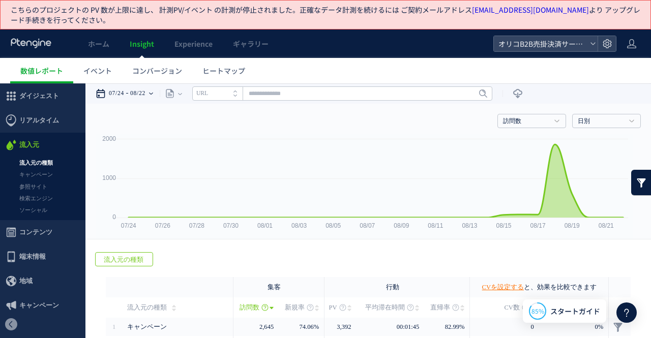
click at [155, 93] on div "07/24 08/22" at bounding box center [128, 93] width 64 height 20
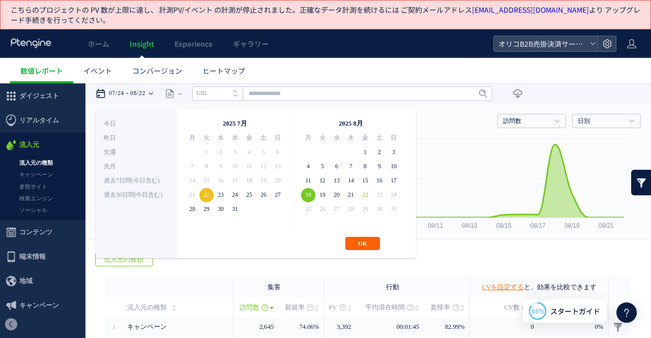
click at [358, 241] on button "OK" at bounding box center [362, 243] width 35 height 13
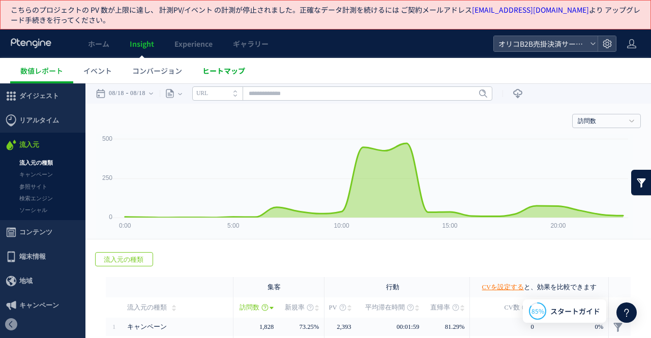
click at [211, 70] on span "ヒートマップ" at bounding box center [223, 71] width 43 height 10
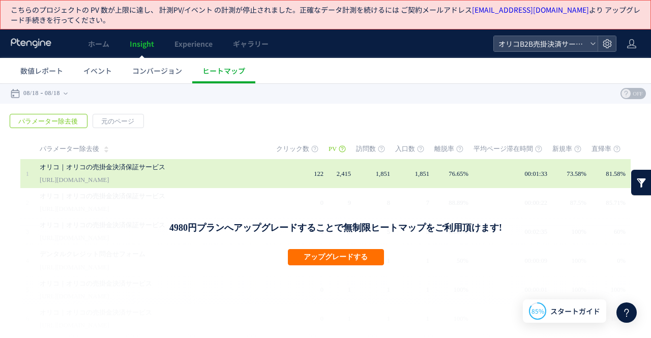
click at [137, 162] on link "オリコ｜オリコの売掛金決済保証サービス" at bounding box center [146, 167] width 213 height 12
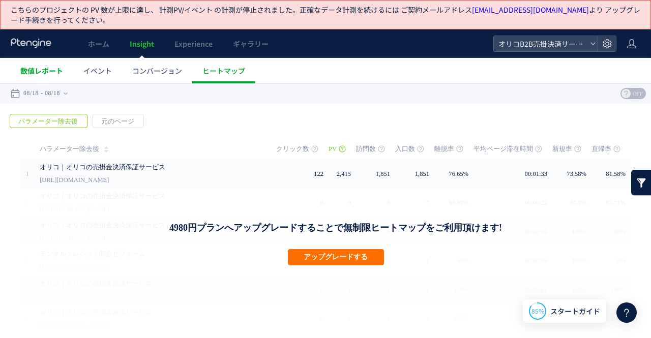
click at [35, 70] on span "数値レポート" at bounding box center [41, 71] width 43 height 10
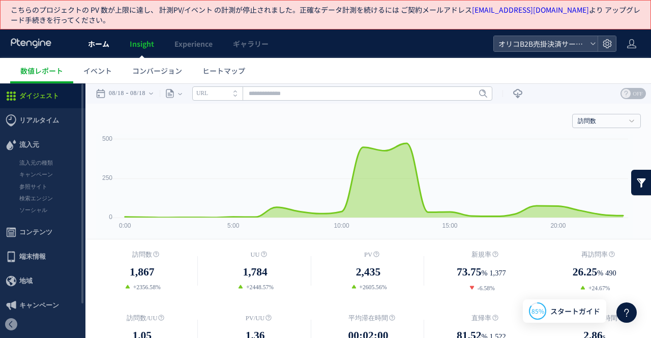
click at [97, 48] on span "ホーム" at bounding box center [98, 44] width 21 height 10
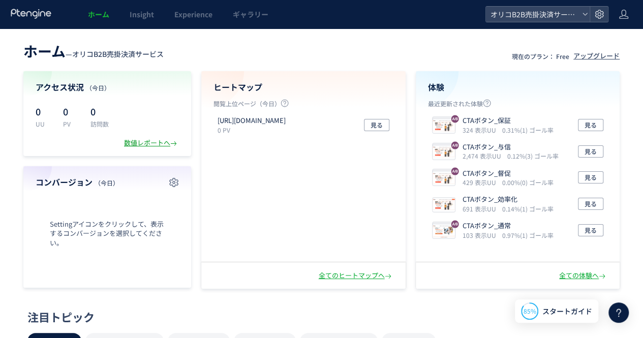
click at [150, 143] on div "数値レポートへ" at bounding box center [151, 143] width 55 height 10
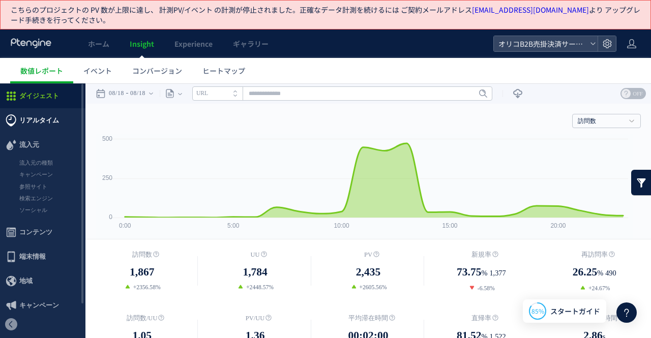
click at [43, 121] on span "リアルタイム" at bounding box center [39, 120] width 40 height 24
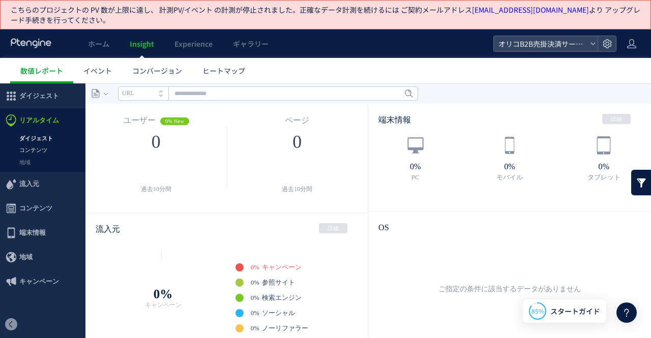
click at [47, 150] on link "コンテンツ" at bounding box center [42, 150] width 85 height 12
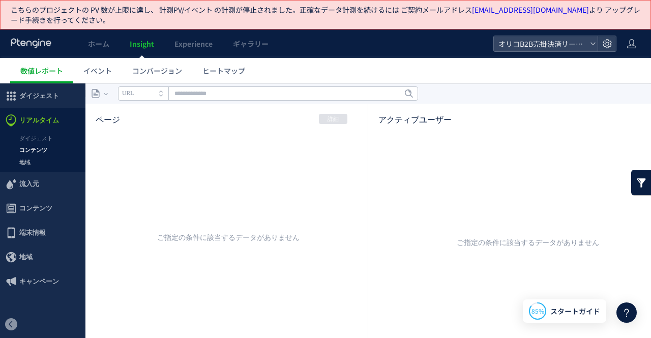
click at [26, 157] on link "地域" at bounding box center [42, 163] width 85 height 12
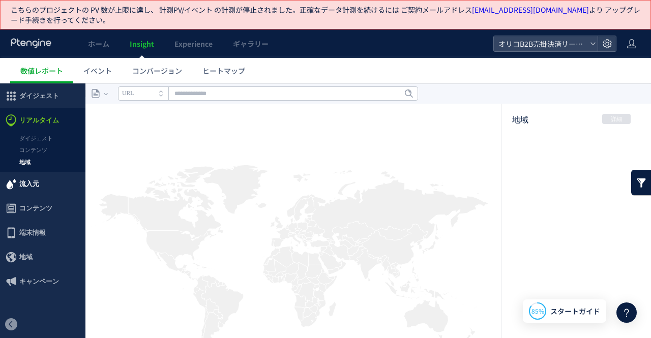
click at [26, 178] on span "流入元" at bounding box center [29, 184] width 20 height 24
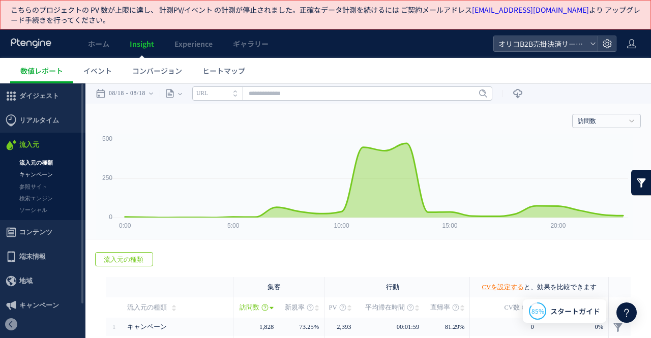
click at [27, 173] on link "キャンペーン" at bounding box center [42, 175] width 85 height 12
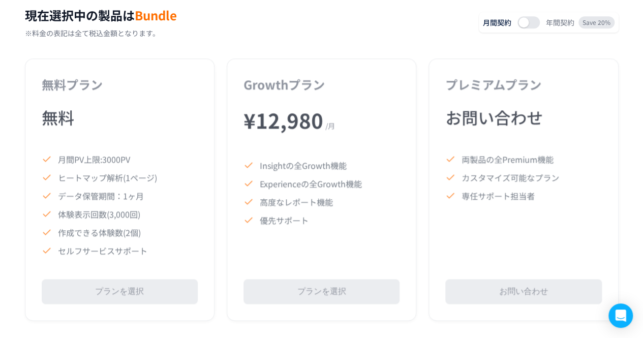
scroll to position [559, 0]
